Goal: Navigation & Orientation: Find specific page/section

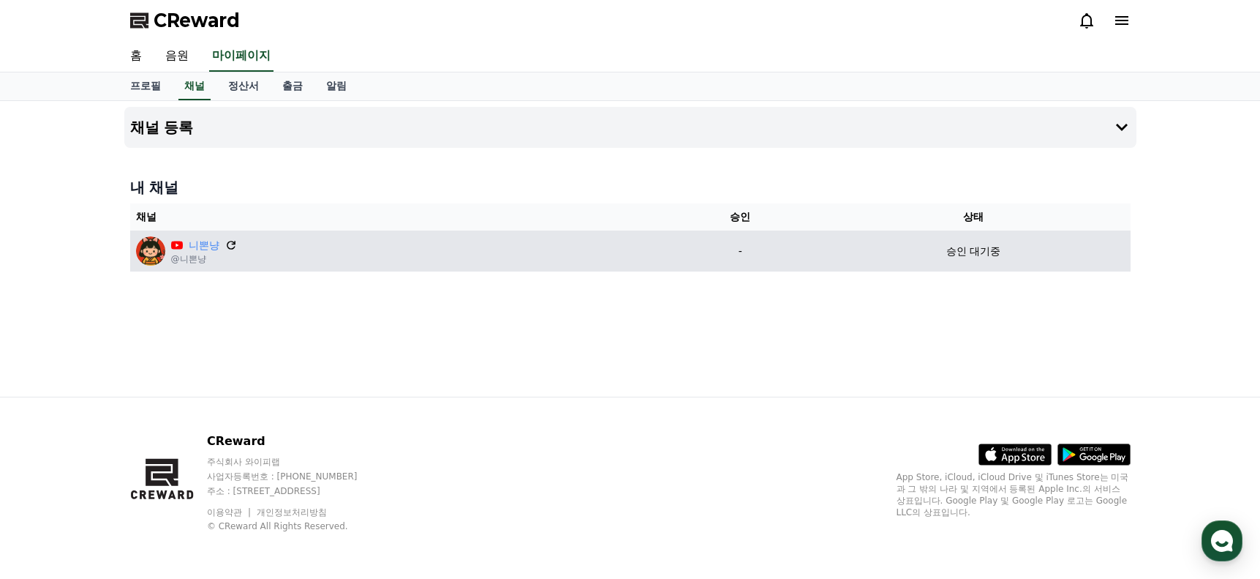
click at [233, 246] on icon at bounding box center [231, 244] width 13 height 13
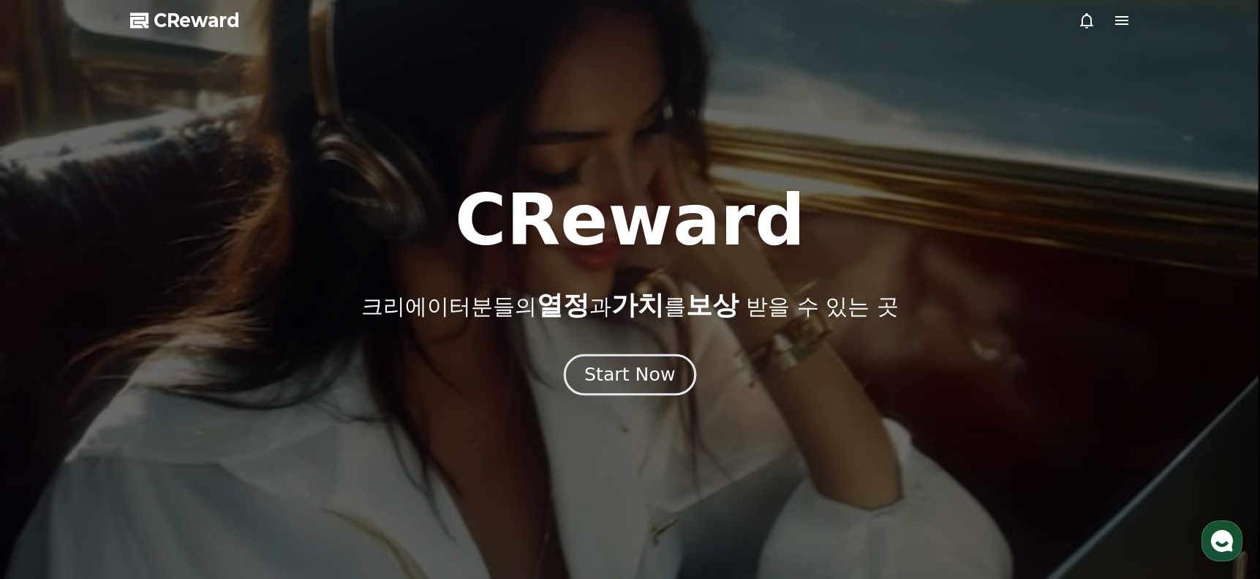
click at [644, 383] on div "Start Now" at bounding box center [629, 374] width 91 height 25
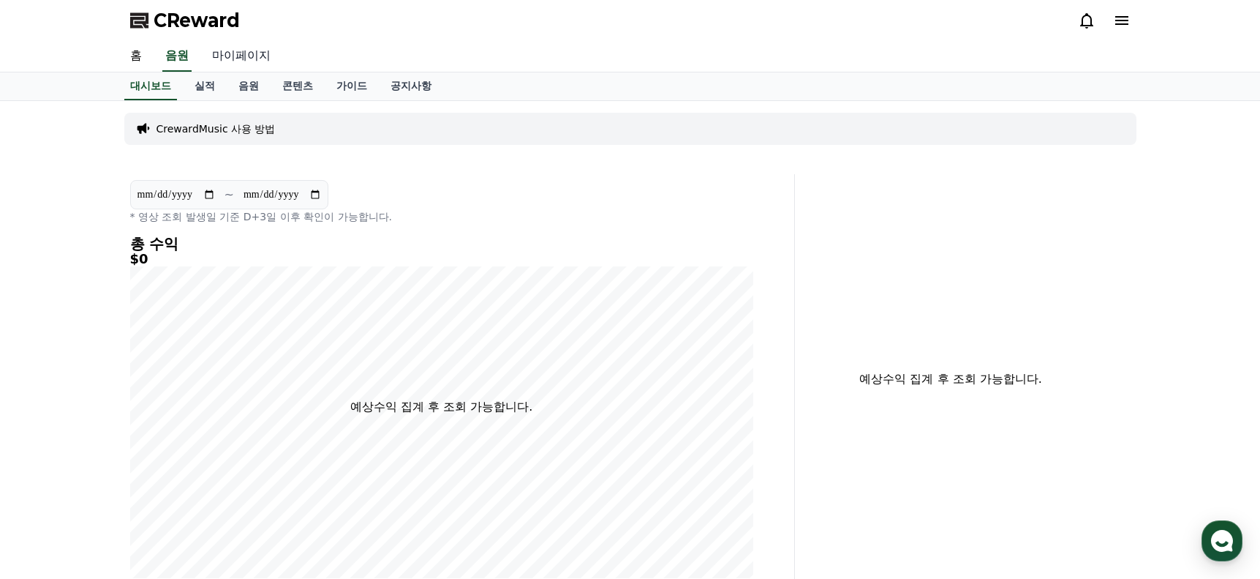
click at [238, 57] on link "마이페이지" at bounding box center [241, 56] width 82 height 31
select select "**********"
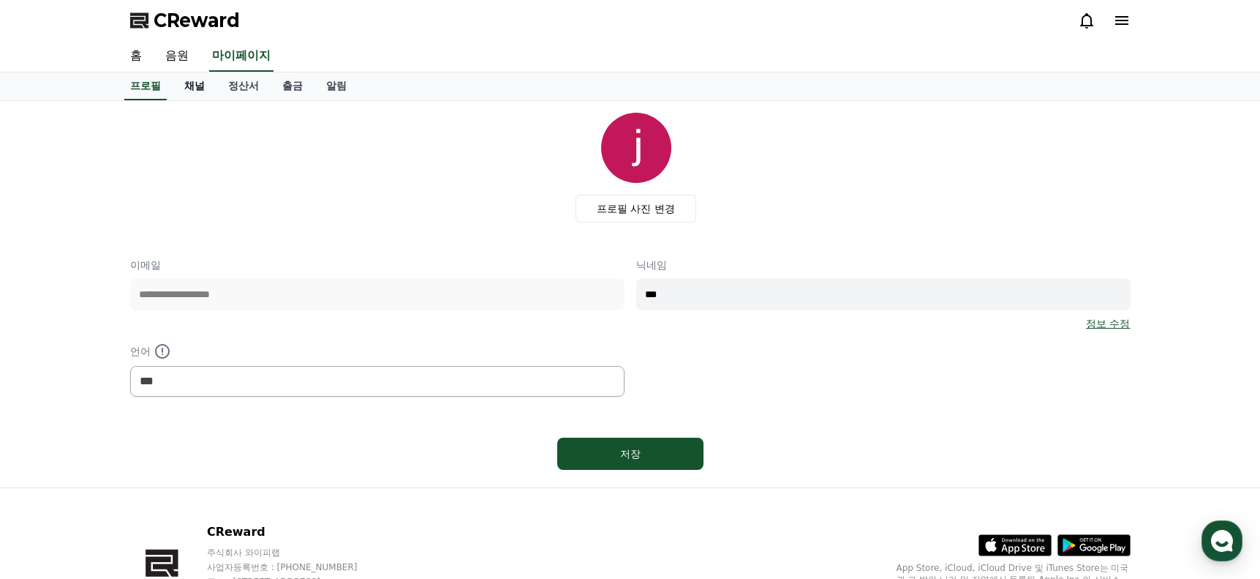
click at [195, 91] on link "채널" at bounding box center [195, 86] width 44 height 28
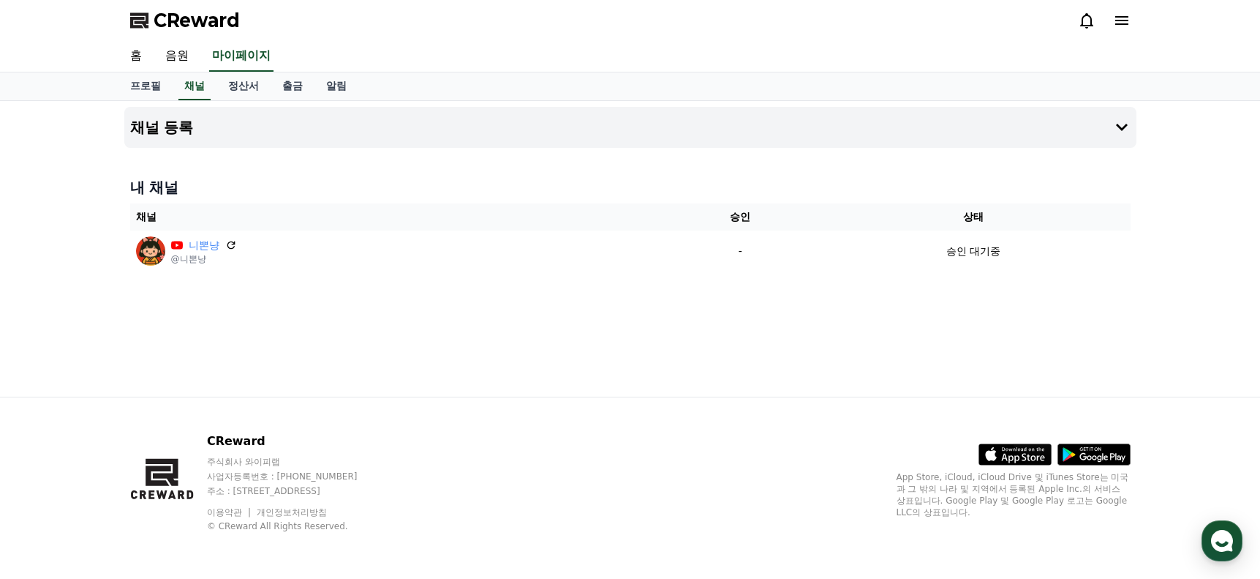
click at [49, 88] on div "프로필 채널 정산서 출금 알림" at bounding box center [630, 86] width 1260 height 29
